Goal: Task Accomplishment & Management: Use online tool/utility

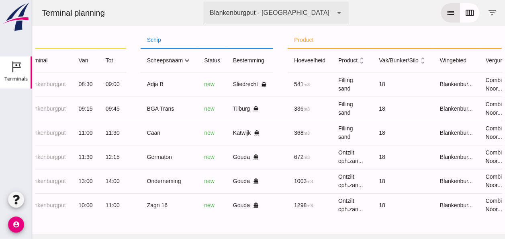
scroll to position [0, 166]
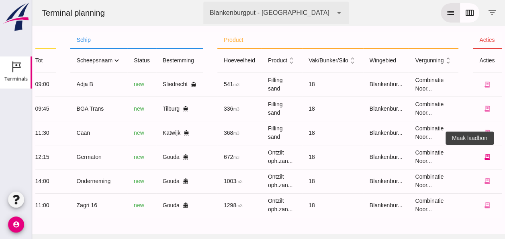
click at [484, 156] on icon "receipt_long" at bounding box center [487, 156] width 7 height 7
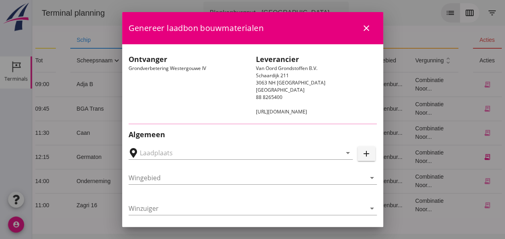
type input "Loswal Fa. J. Bos&Zonen, [GEOGRAPHIC_DATA]"
type input "Germaton"
type input "[PERSON_NAME]"
type input "Ontzilt oph.zand [75] (6120)"
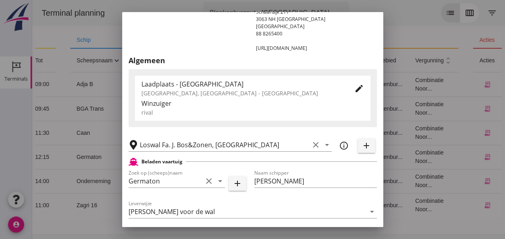
scroll to position [161, 0]
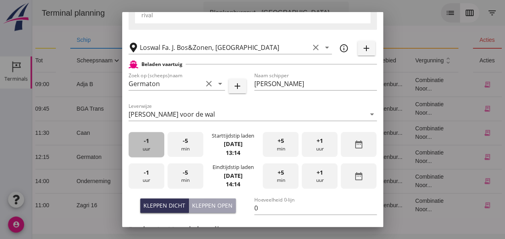
click at [158, 146] on div "-1 uur" at bounding box center [147, 144] width 36 height 25
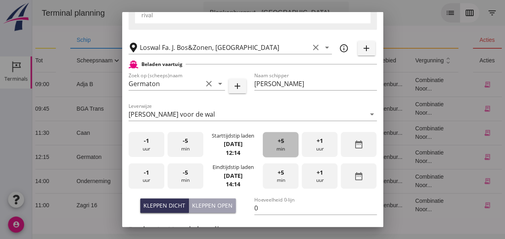
click at [278, 141] on span "+5" at bounding box center [281, 140] width 6 height 9
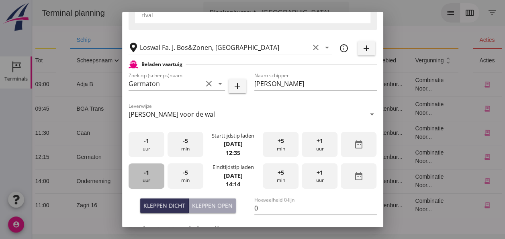
click at [149, 176] on div "-1 uur" at bounding box center [147, 175] width 36 height 25
click at [182, 176] on div "-5 min" at bounding box center [186, 175] width 36 height 25
click at [183, 176] on span "-5" at bounding box center [185, 172] width 5 height 9
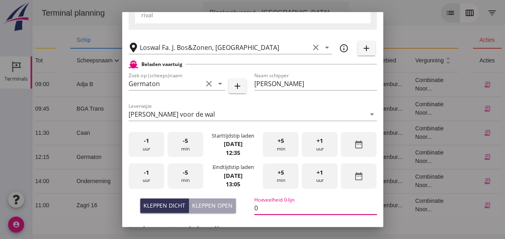
click at [261, 208] on input "0" at bounding box center [315, 207] width 123 height 13
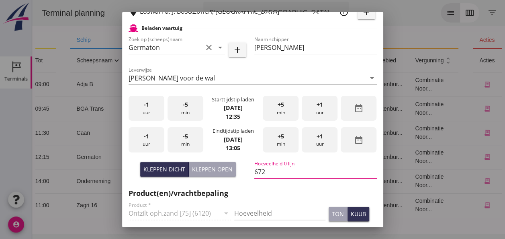
scroll to position [241, 0]
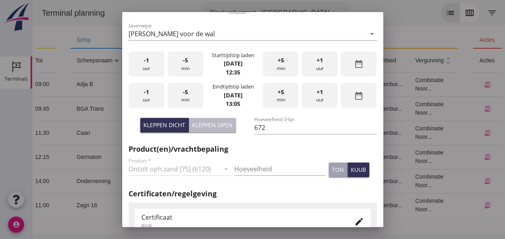
click at [206, 125] on div "Kleppen open" at bounding box center [212, 125] width 41 height 8
type input "0"
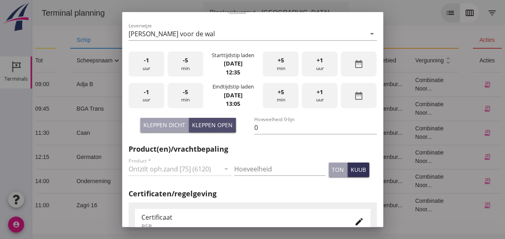
click at [206, 125] on div "Kleppen open" at bounding box center [212, 125] width 41 height 8
drag, startPoint x: 258, startPoint y: 127, endPoint x: 268, endPoint y: 131, distance: 10.4
click at [261, 128] on input "0" at bounding box center [315, 127] width 123 height 13
type input "672"
click at [241, 168] on input "Hoeveelheid" at bounding box center [279, 168] width 91 height 13
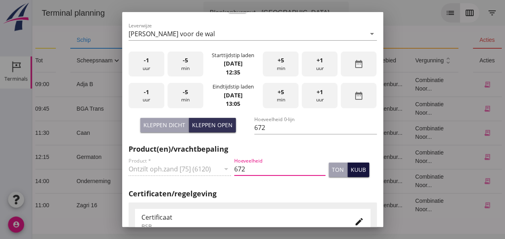
type input "672"
click at [351, 172] on div "kuub" at bounding box center [358, 169] width 15 height 8
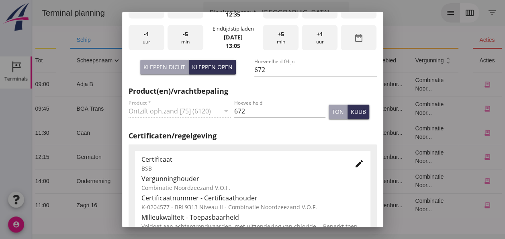
scroll to position [402, 0]
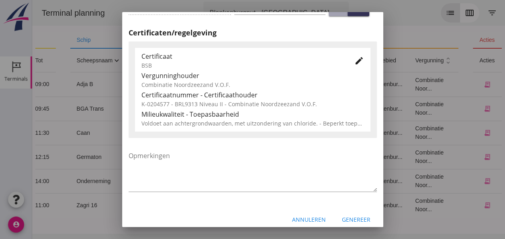
click at [351, 220] on div "Genereer" at bounding box center [356, 219] width 29 height 8
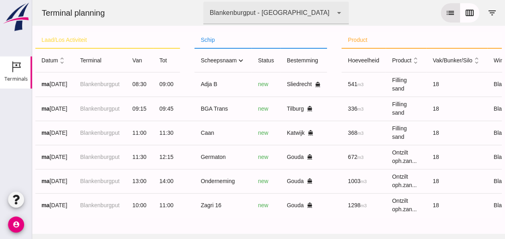
scroll to position [0, 0]
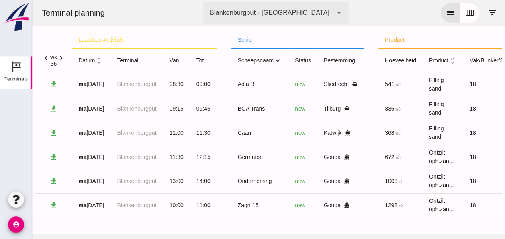
click icon "unfold_more"
